Goal: Complete application form

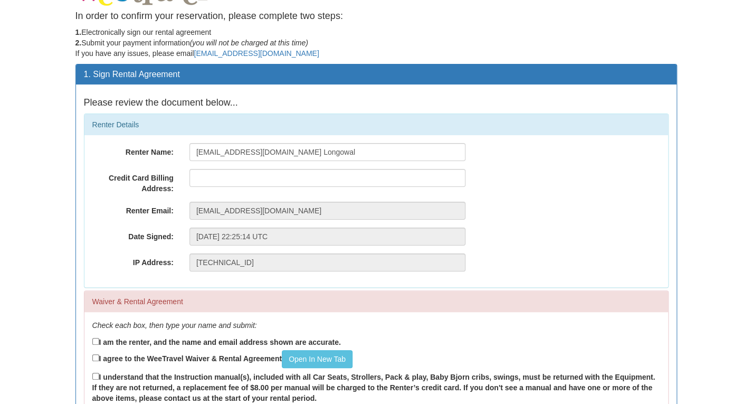
scroll to position [23, 0]
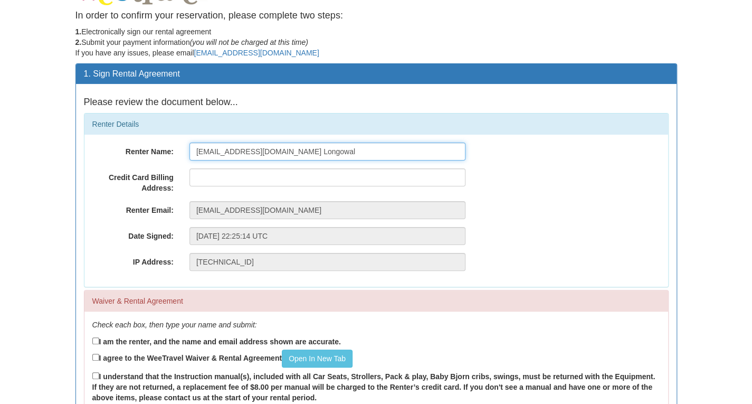
click at [288, 151] on input "[EMAIL_ADDRESS][DOMAIN_NAME] Longowal" at bounding box center [327, 151] width 276 height 18
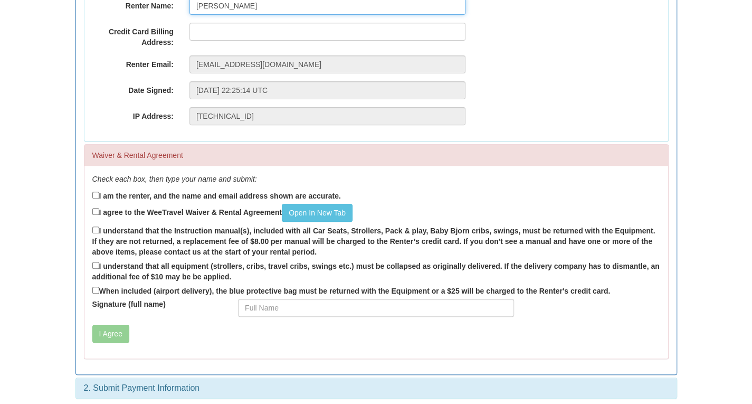
scroll to position [169, 0]
type input "[PERSON_NAME]"
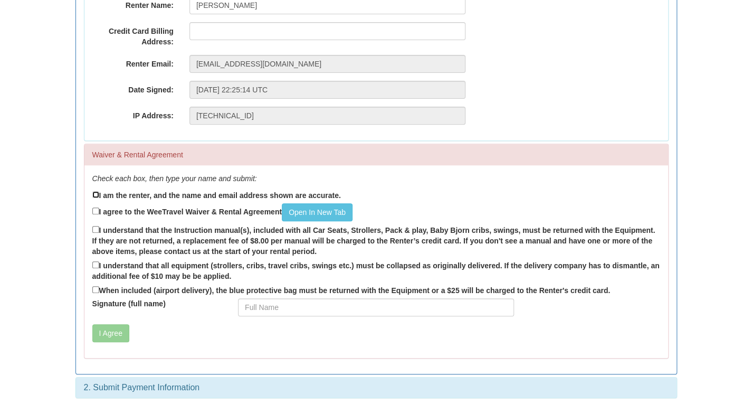
click at [94, 193] on input "I am the renter, and the name and email address shown are accurate." at bounding box center [95, 194] width 7 height 7
checkbox input "true"
click at [96, 207] on input "I agree to the WeeTravel Waiver & Rental Agreement Open In [GEOGRAPHIC_DATA]" at bounding box center [95, 210] width 7 height 7
checkbox input "true"
click at [95, 234] on label "I understand that the Instruction manual(s), included with all Car Seats, Strol…" at bounding box center [376, 240] width 568 height 33
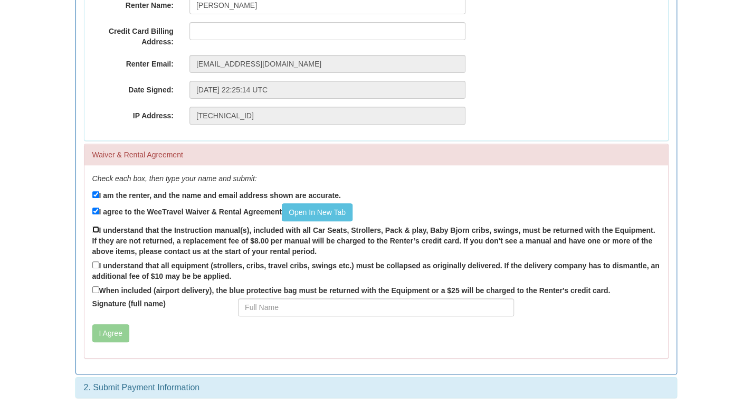
click at [95, 233] on input "I understand that the Instruction manual(s), included with all Car Seats, Strol…" at bounding box center [95, 229] width 7 height 7
checkbox input "true"
click at [93, 266] on input "I understand that all equipment (strollers, cribs, travel cribs, swings etc.) m…" at bounding box center [95, 264] width 7 height 7
checkbox input "true"
click at [95, 294] on label "When included (airport delivery), the blue protective bag must be returned with…" at bounding box center [351, 290] width 518 height 12
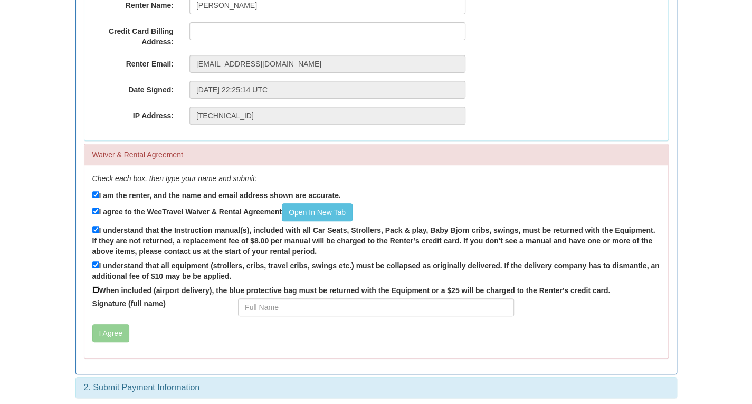
click at [95, 293] on input "When included (airport delivery), the blue protective bag must be returned with…" at bounding box center [95, 289] width 7 height 7
checkbox input "true"
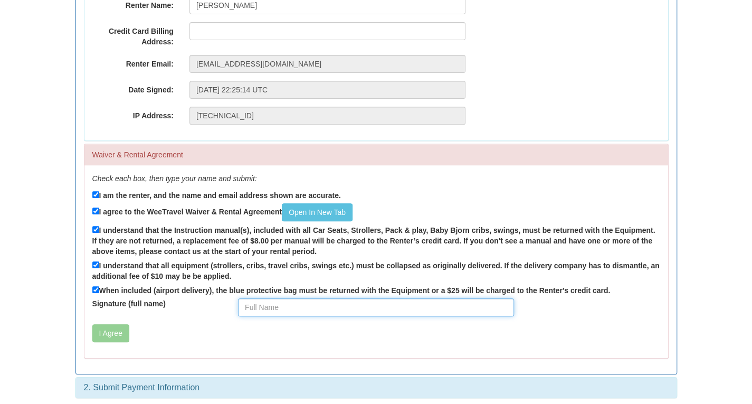
click at [260, 300] on input "Signature (full name)" at bounding box center [376, 307] width 276 height 18
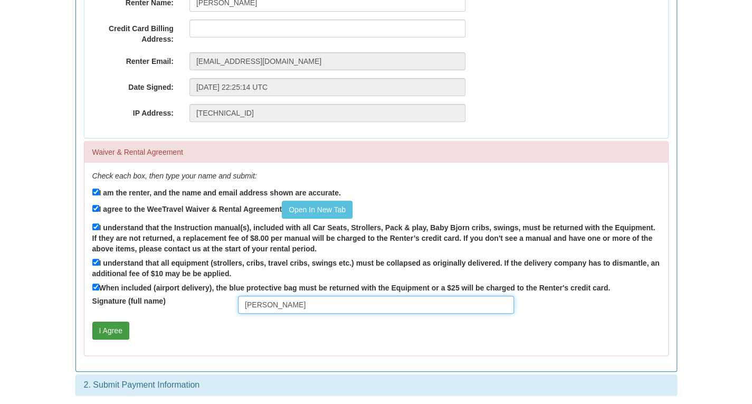
type input "[PERSON_NAME]"
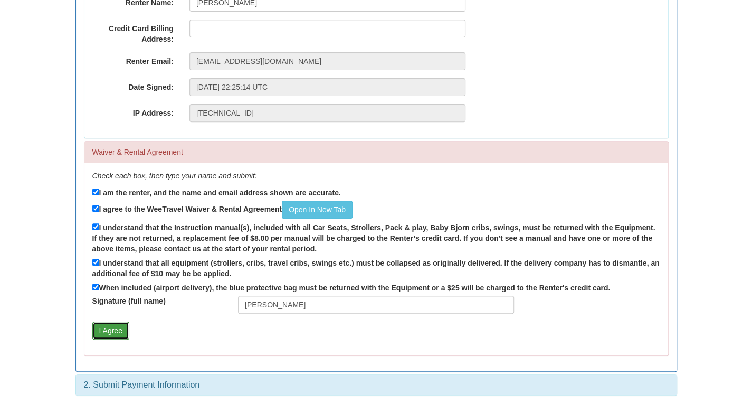
click at [108, 329] on button "I Agree" at bounding box center [110, 330] width 37 height 18
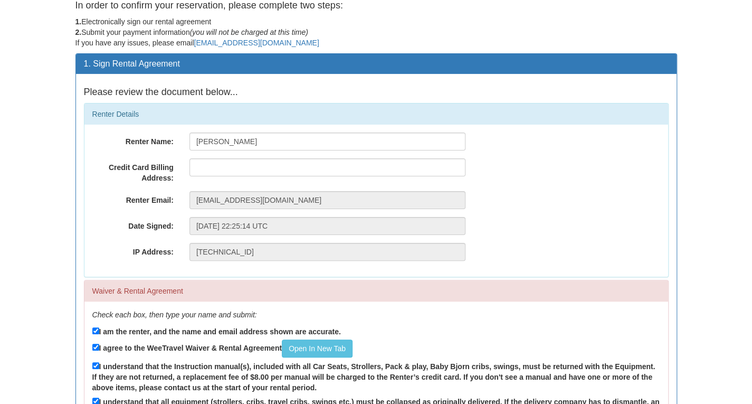
scroll to position [208, 0]
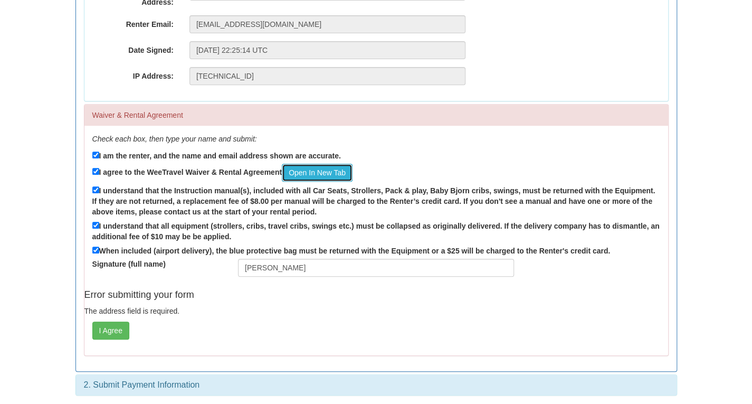
click at [312, 176] on link "Open In New Tab" at bounding box center [317, 173] width 71 height 18
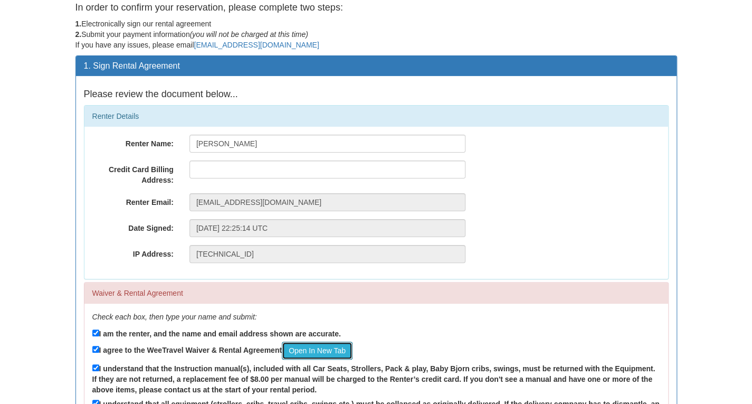
scroll to position [31, 0]
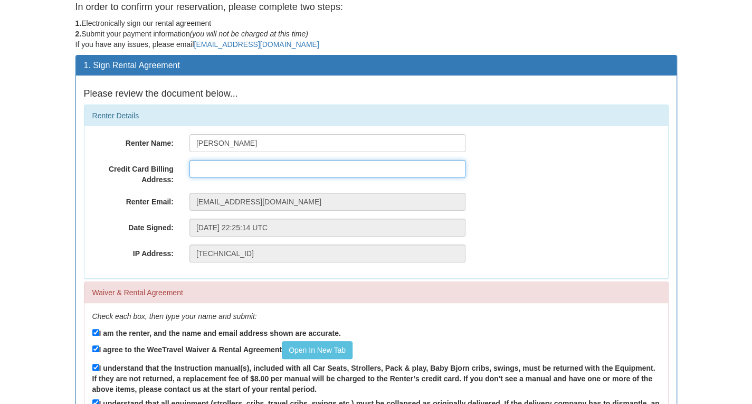
click at [201, 177] on input "text" at bounding box center [327, 169] width 276 height 18
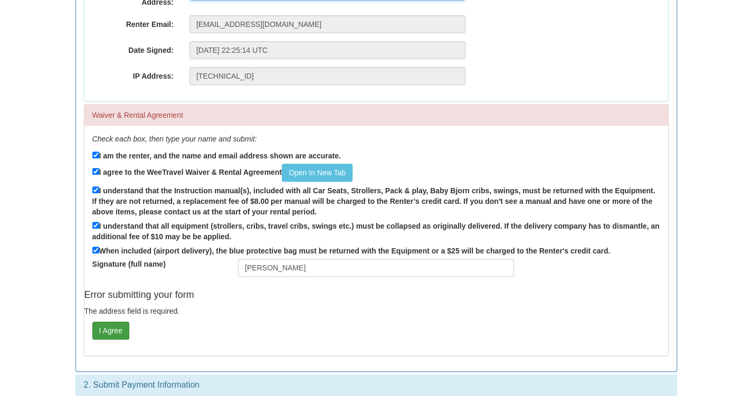
type input "[STREET_ADDRESS]"
click at [104, 336] on button "I Agree" at bounding box center [110, 330] width 37 height 18
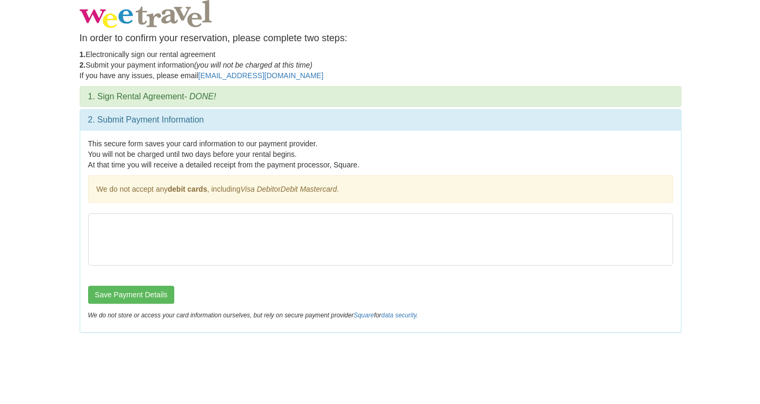
scroll to position [0, 0]
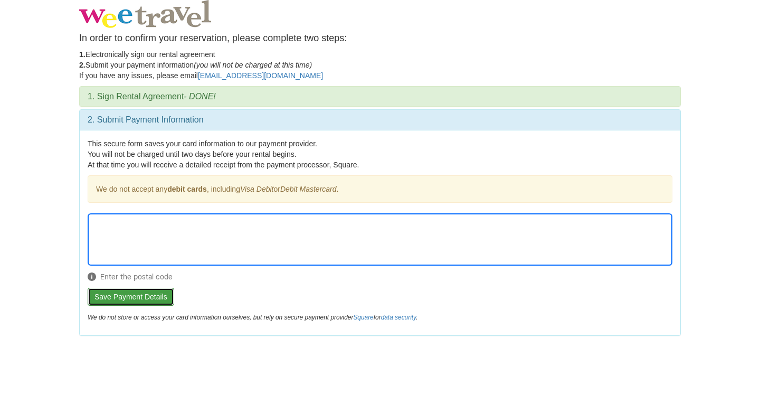
click at [140, 299] on button "Save Payment Details" at bounding box center [131, 297] width 87 height 18
